Goal: Information Seeking & Learning: Learn about a topic

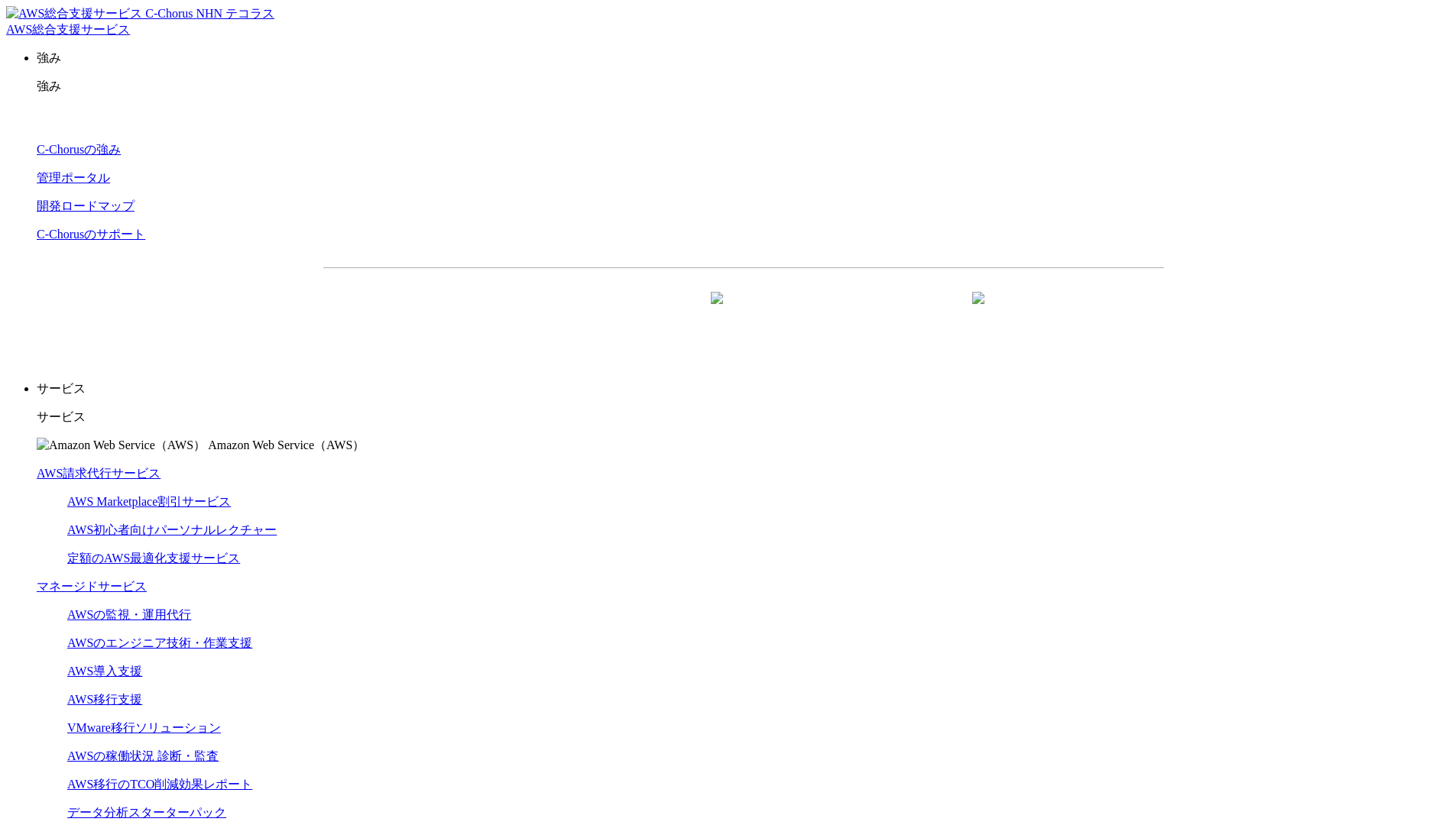
scroll to position [4576, 0]
